Goal: Task Accomplishment & Management: Manage account settings

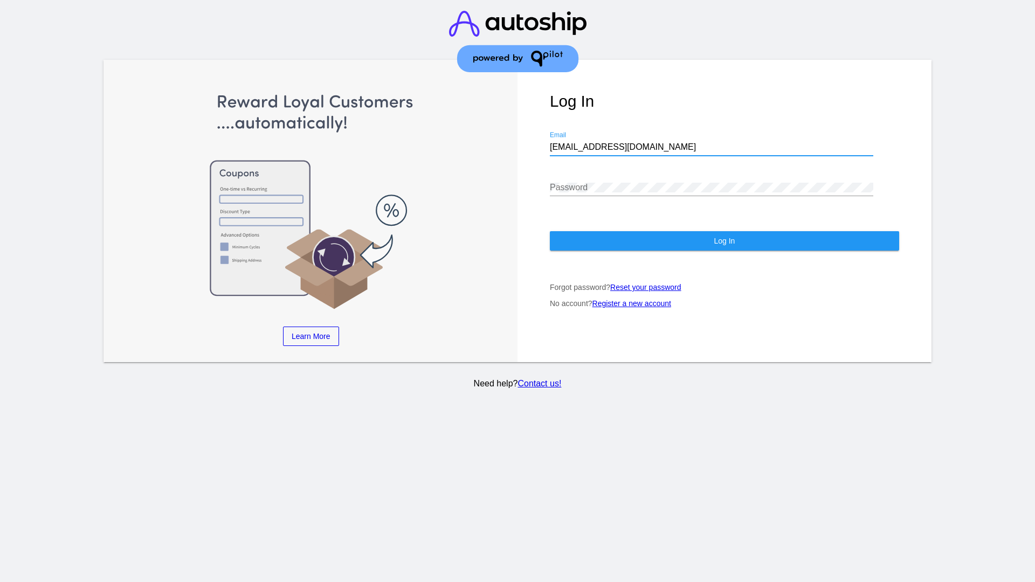
type input "[EMAIL_ADDRESS][DOMAIN_NAME]"
click at [724, 241] on span "Log In" at bounding box center [723, 241] width 21 height 9
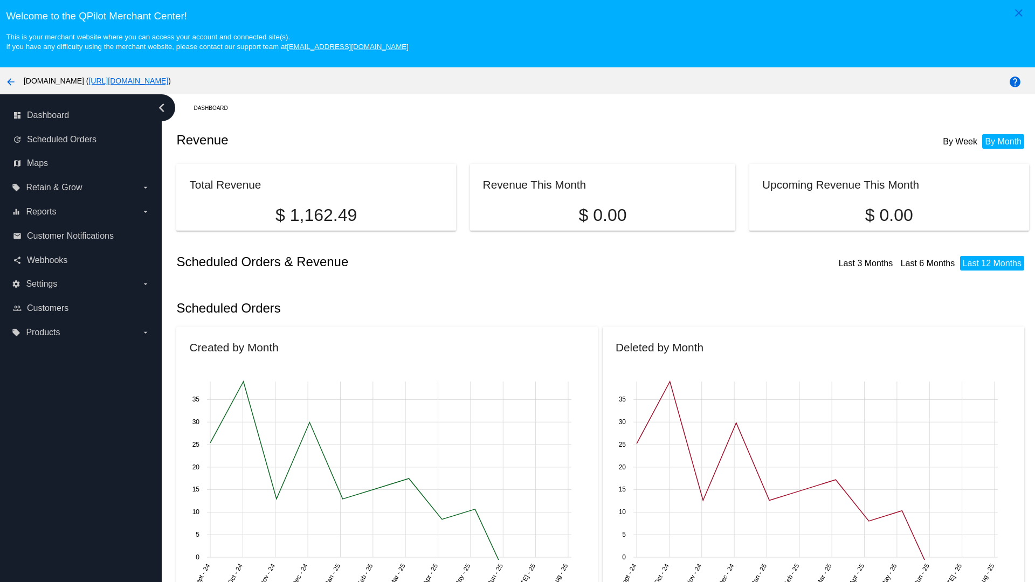
click at [81, 332] on label "local_offer Products arrow_drop_down" at bounding box center [80, 332] width 137 height 17
click at [0, 0] on input "local_offer Products arrow_drop_down" at bounding box center [0, 0] width 0 height 0
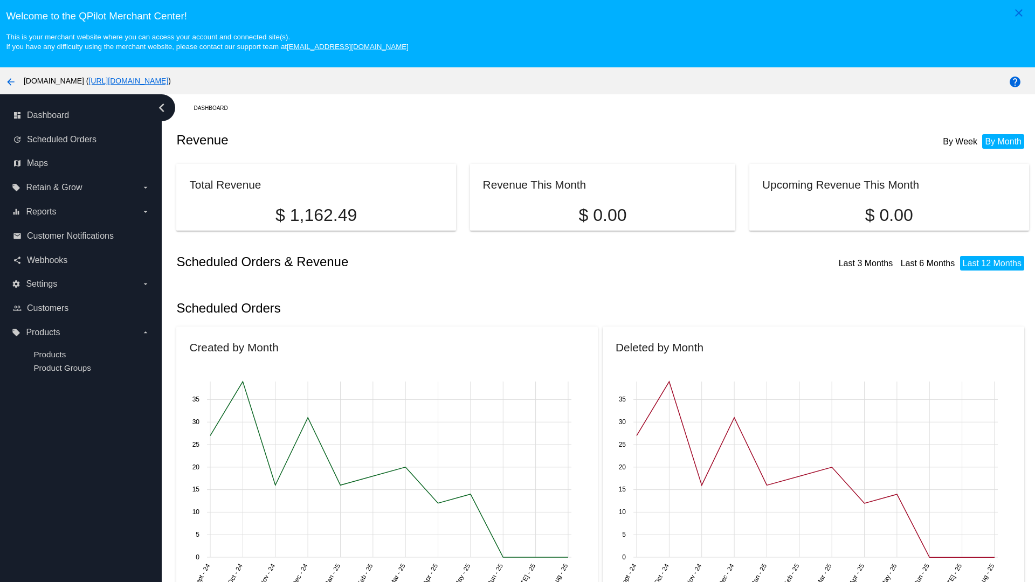
click at [50, 354] on span "Products" at bounding box center [49, 354] width 32 height 9
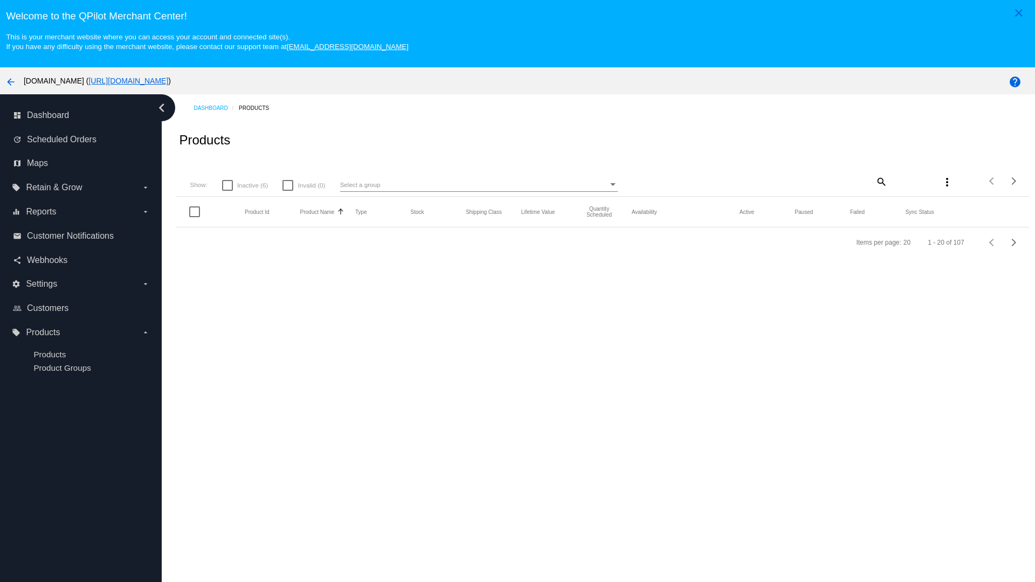
click at [245, 185] on span "Inactive (6)" at bounding box center [252, 185] width 31 height 13
click at [227, 191] on input "Inactive (6)" at bounding box center [227, 191] width 1 height 1
checkbox input "true"
click at [880, 181] on mat-icon "search" at bounding box center [880, 181] width 13 height 17
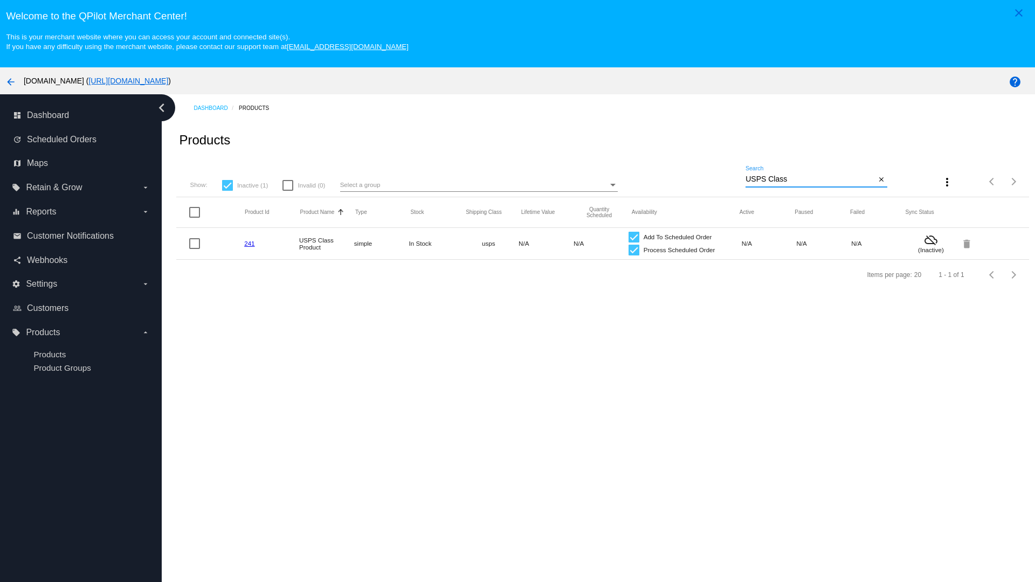
type input "Variable Enable"
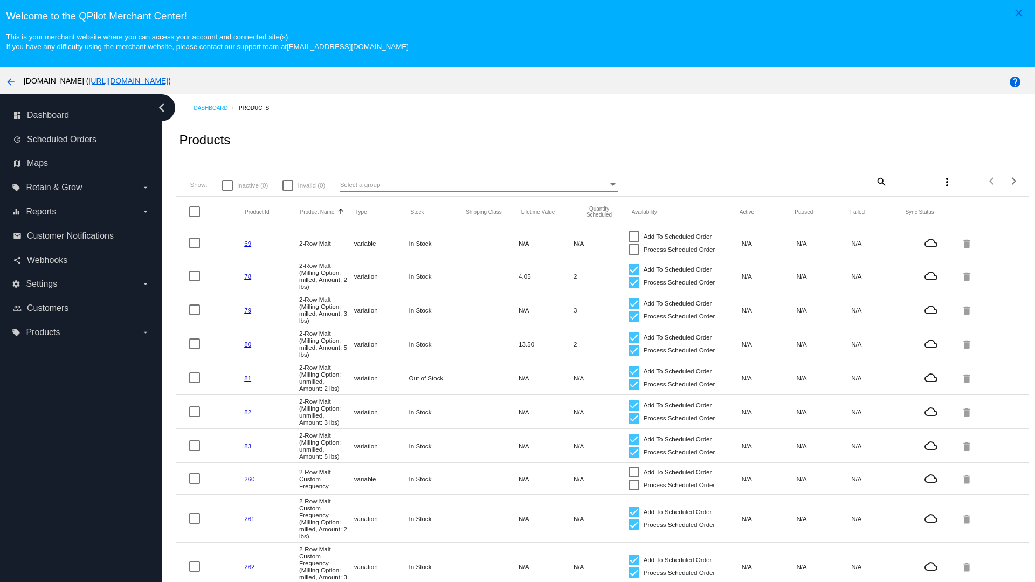
click at [880, 181] on mat-icon "search" at bounding box center [880, 181] width 13 height 17
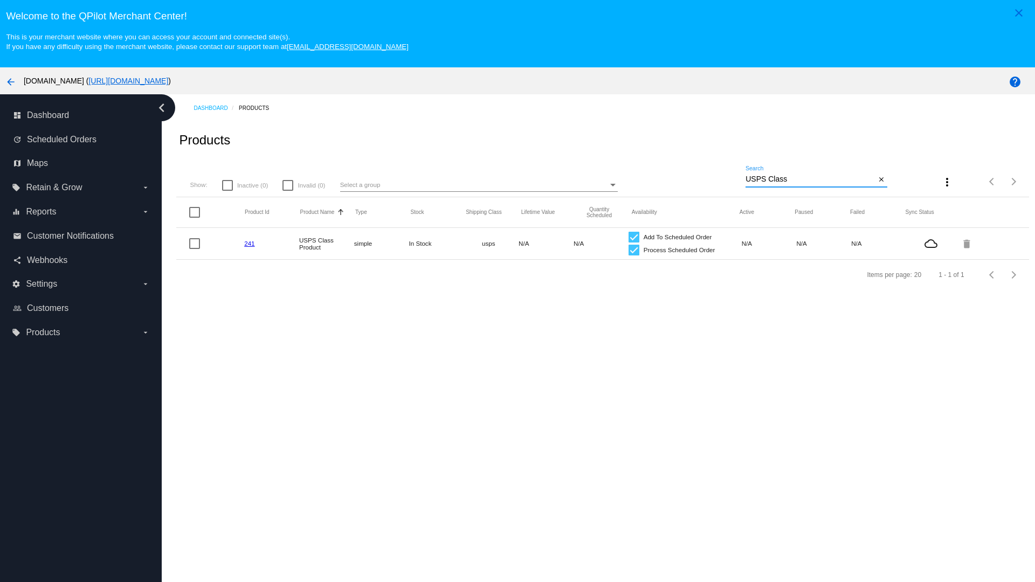
type input "Variable Enable"
